Goal: Task Accomplishment & Management: Manage account settings

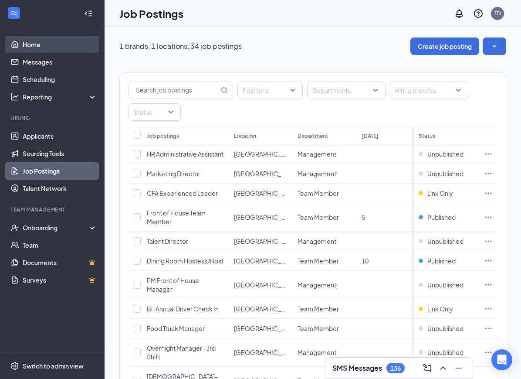
click at [42, 51] on link "Home" at bounding box center [60, 44] width 75 height 17
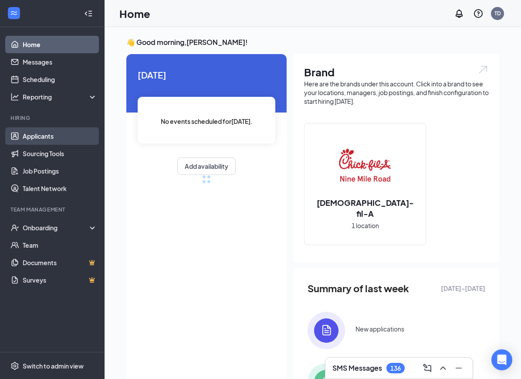
click at [45, 136] on link "Applicants" at bounding box center [60, 135] width 75 height 17
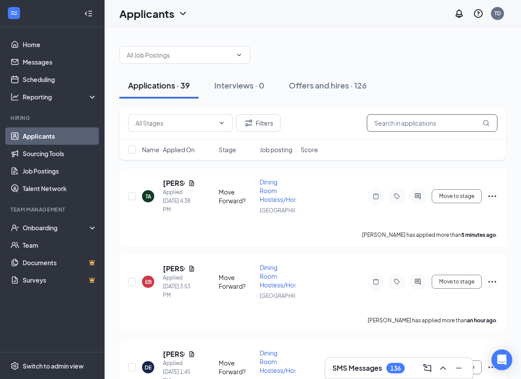
click at [404, 121] on input "text" at bounding box center [432, 122] width 131 height 17
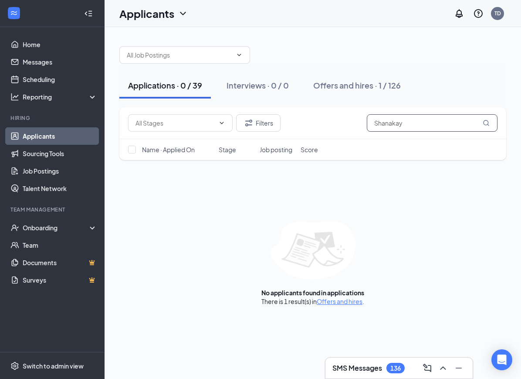
type input "Shanakay"
drag, startPoint x: 404, startPoint y: 123, endPoint x: 348, endPoint y: 302, distance: 187.6
click at [0, 0] on html "Home Messages Scheduling Reporting Hiring Applicants Sourcing Tools Job Posting…" at bounding box center [260, 189] width 521 height 379
click at [348, 302] on link "Offers and hires" at bounding box center [340, 301] width 46 height 8
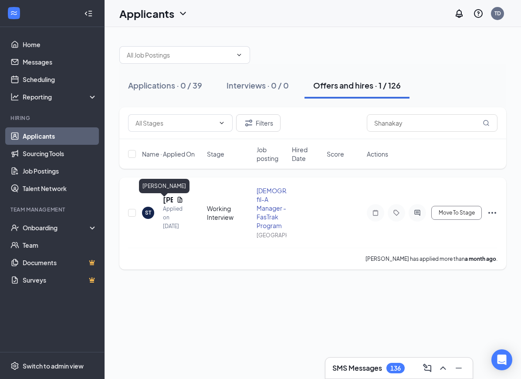
click at [166, 204] on h5 "[PERSON_NAME]" at bounding box center [168, 200] width 10 height 10
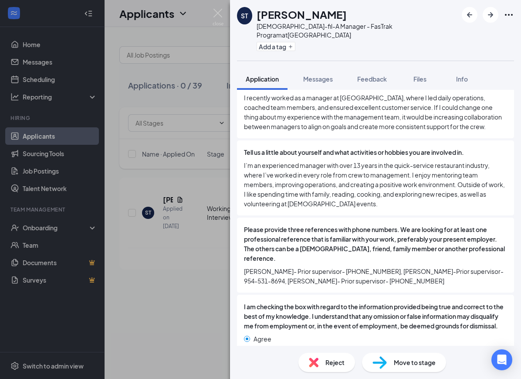
scroll to position [507, 0]
